Goal: Complete application form

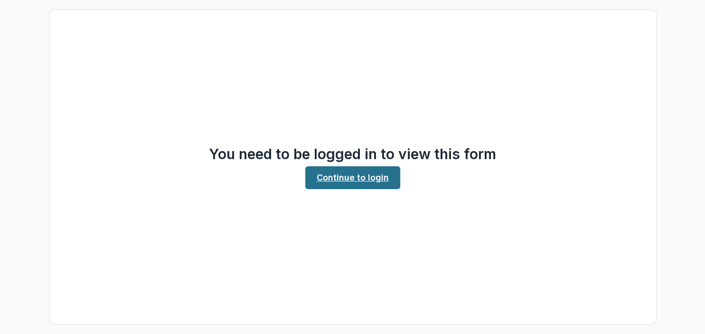
click at [329, 184] on link "Continue to login" at bounding box center [352, 177] width 95 height 23
click at [326, 179] on link "Continue to login" at bounding box center [352, 177] width 95 height 23
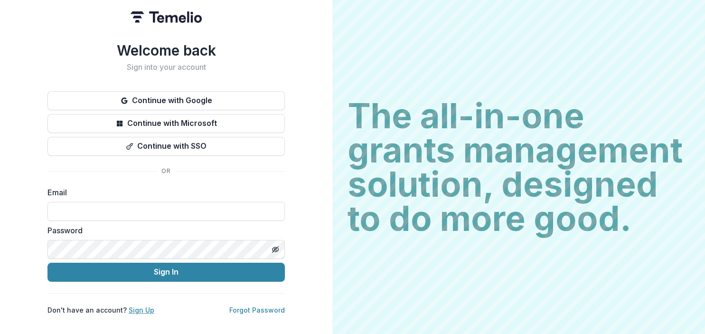
click at [139, 311] on link "Sign Up" at bounding box center [142, 310] width 26 height 8
